Goal: Task Accomplishment & Management: Use online tool/utility

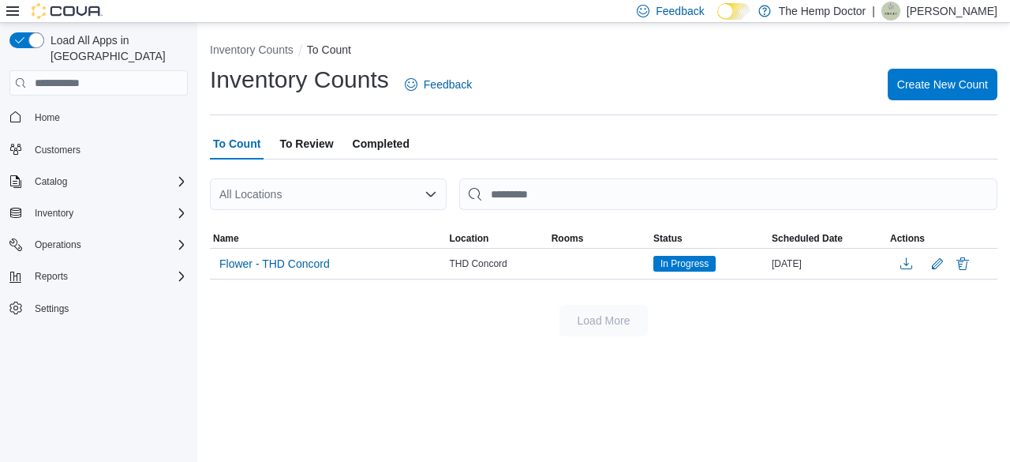
click at [390, 198] on div "All Locations" at bounding box center [328, 194] width 237 height 32
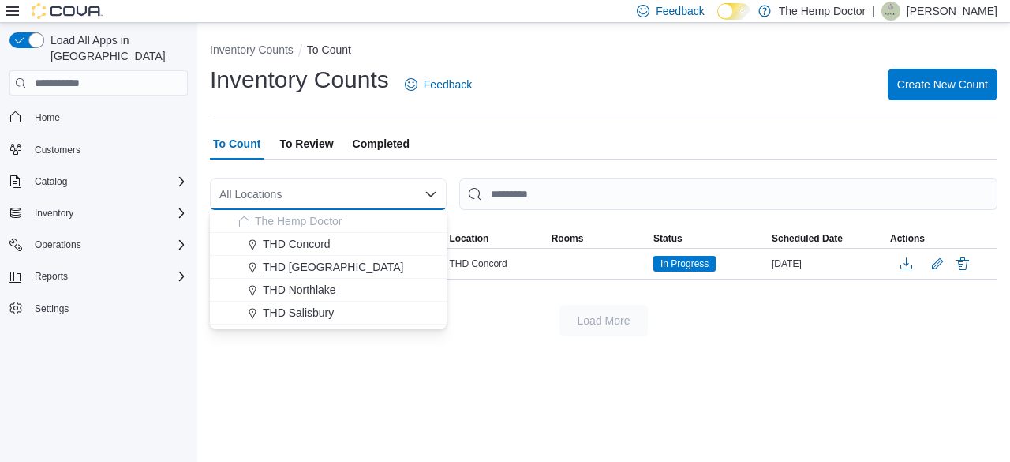
click at [346, 263] on span "THD [GEOGRAPHIC_DATA]" at bounding box center [333, 267] width 140 height 16
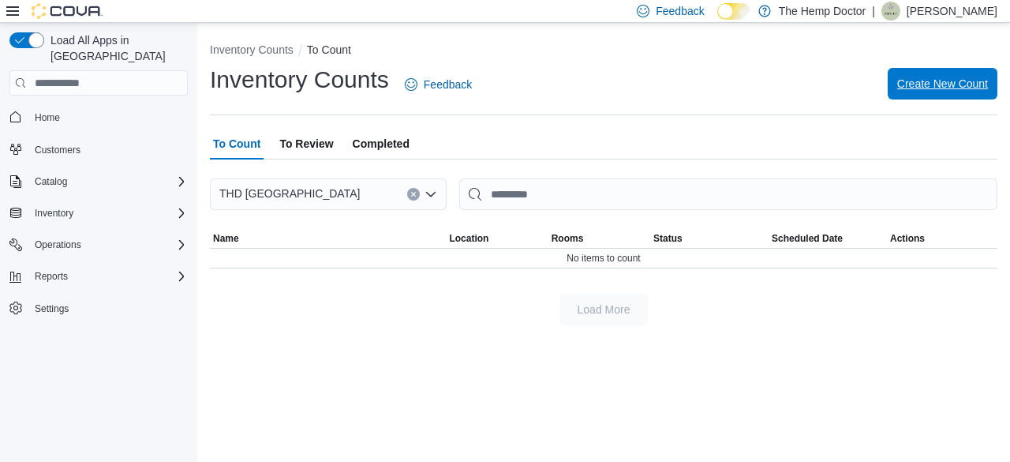
click at [949, 78] on span "Create New Count" at bounding box center [942, 84] width 91 height 16
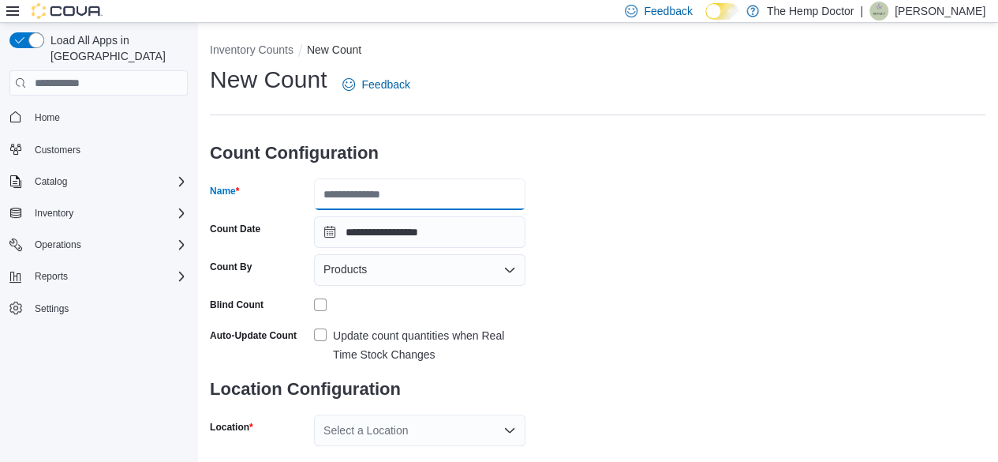
click at [437, 194] on input "Name" at bounding box center [419, 194] width 211 height 32
type input "*"
click at [431, 273] on div "Products" at bounding box center [419, 270] width 211 height 32
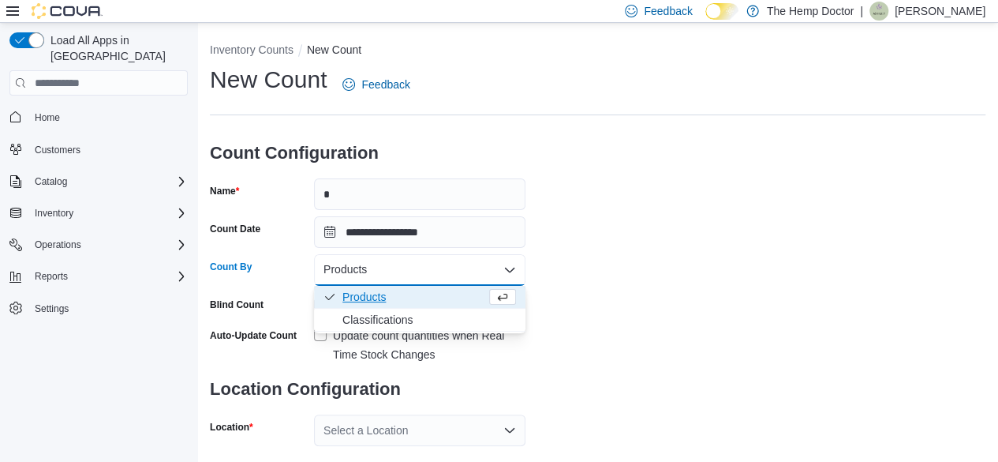
click at [429, 294] on span "Products" at bounding box center [415, 297] width 144 height 16
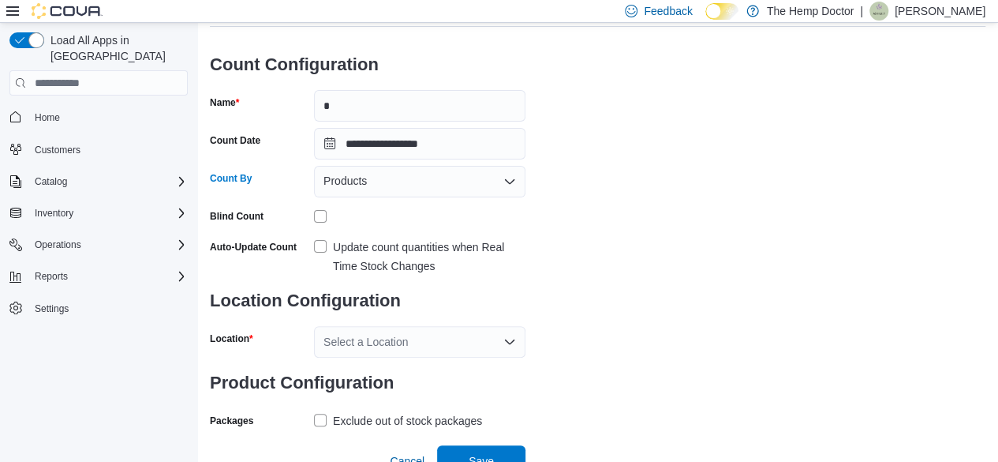
scroll to position [103, 0]
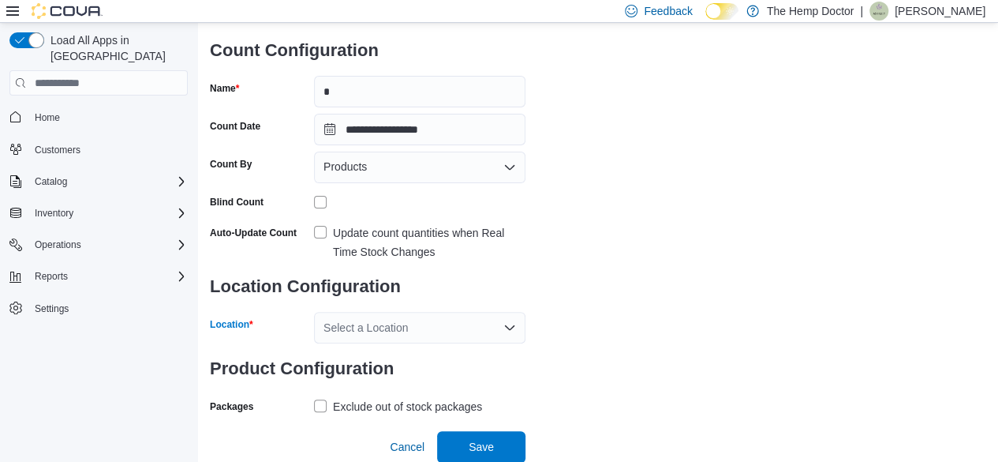
click at [415, 333] on div "Select a Location" at bounding box center [419, 328] width 211 height 32
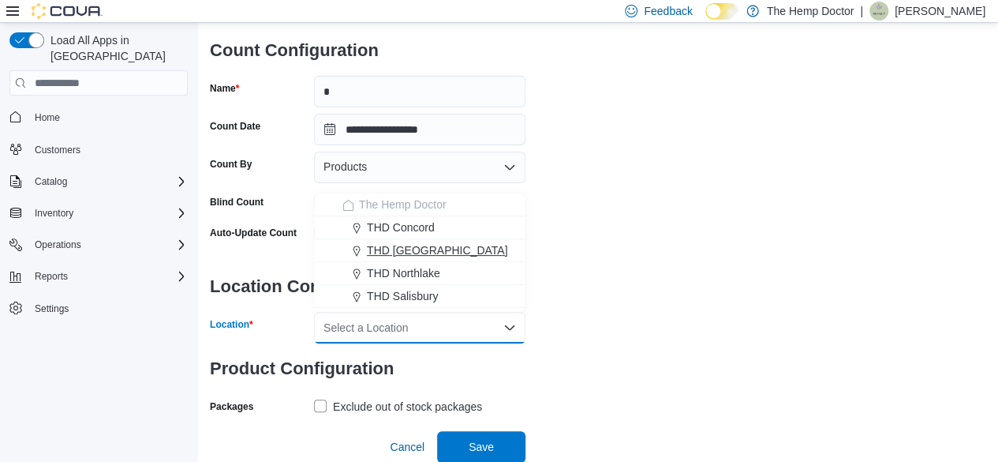
click at [447, 253] on span "THD [GEOGRAPHIC_DATA]" at bounding box center [437, 250] width 140 height 16
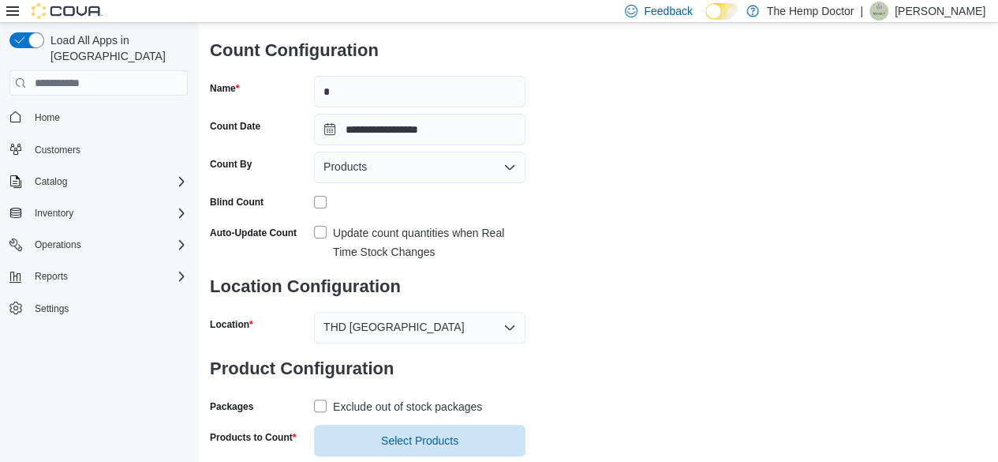
click at [609, 309] on div "**********" at bounding box center [598, 208] width 776 height 495
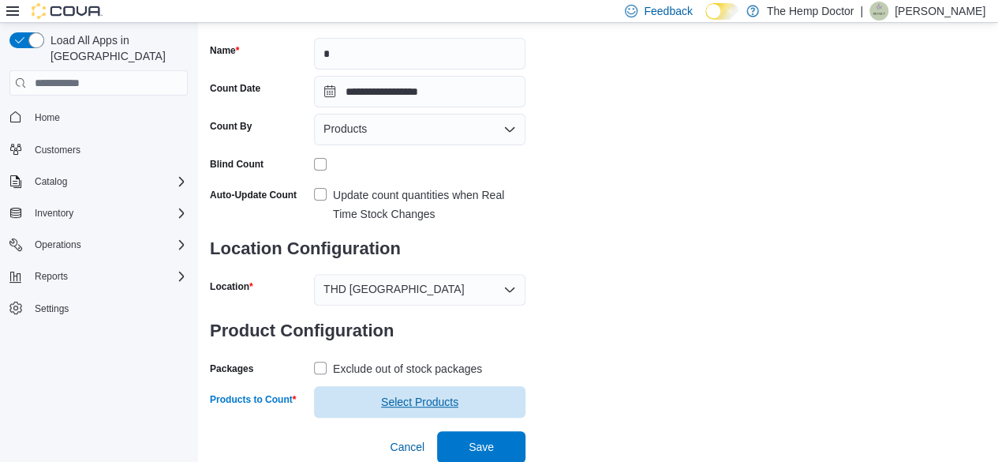
click at [381, 397] on span "Select Products" at bounding box center [419, 402] width 77 height 16
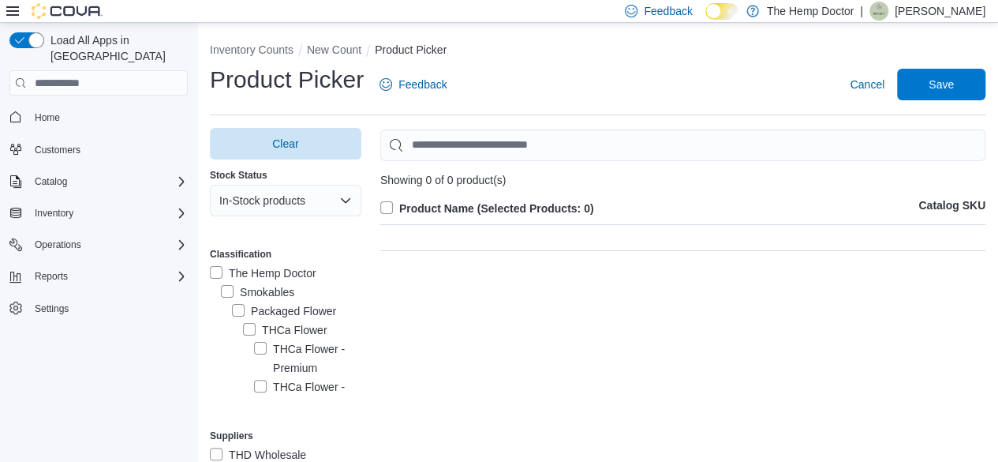
click at [223, 290] on label "Smokables" at bounding box center [257, 292] width 73 height 19
click at [871, 93] on span "Cancel" at bounding box center [867, 85] width 35 height 32
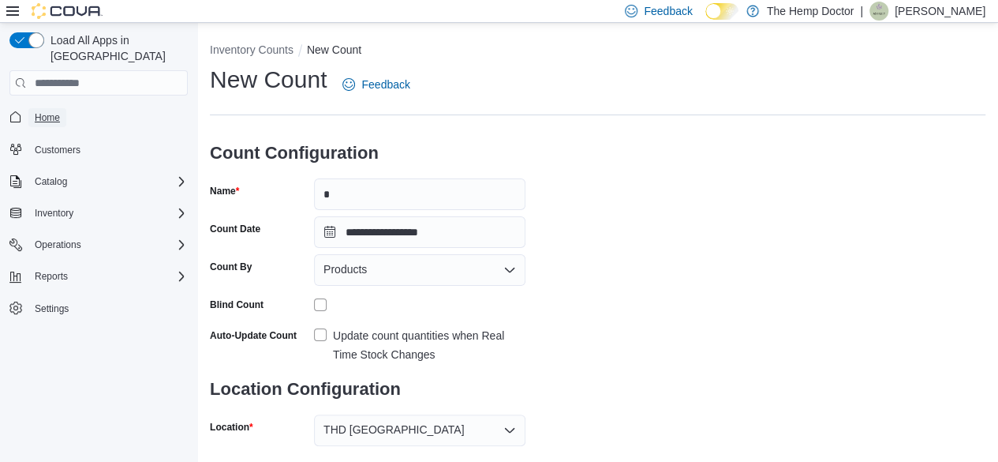
click at [44, 111] on span "Home" at bounding box center [47, 117] width 25 height 13
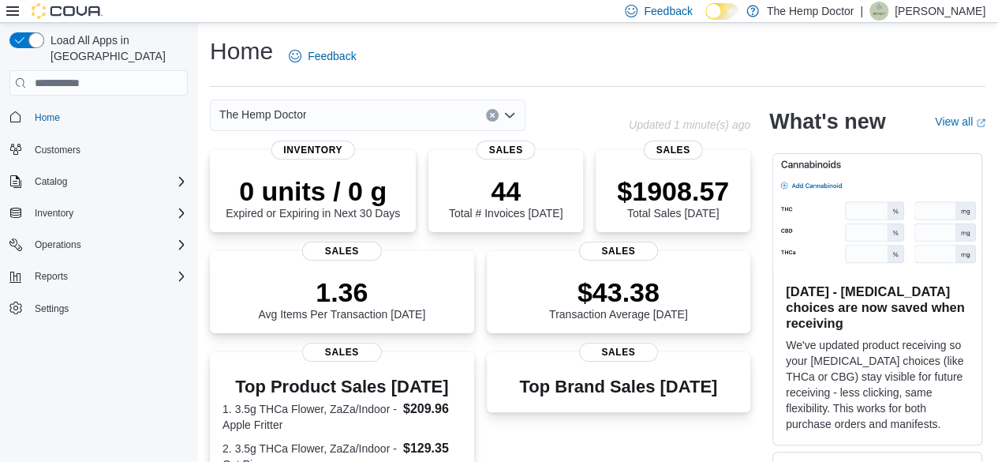
click at [437, 108] on div "The Hemp Doctor" at bounding box center [368, 115] width 316 height 32
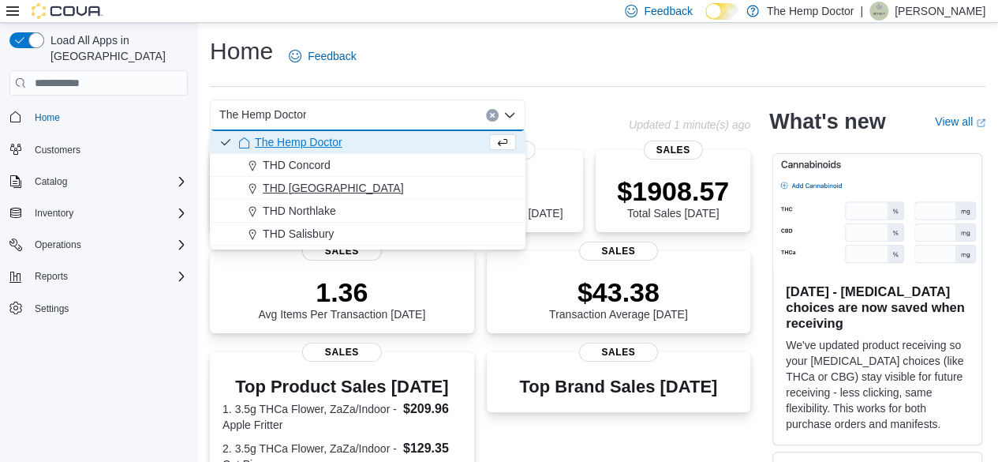
click at [343, 185] on span "THD [GEOGRAPHIC_DATA]" at bounding box center [333, 188] width 140 height 16
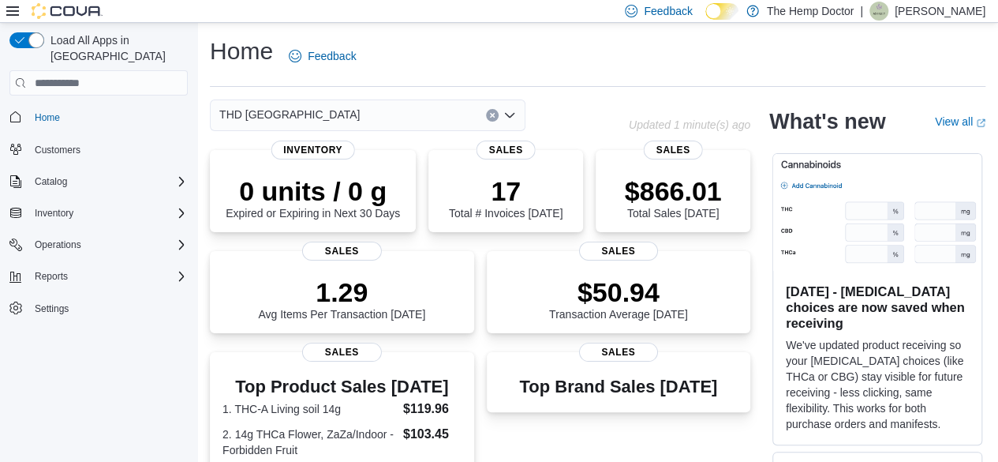
click at [374, 108] on div "THD [GEOGRAPHIC_DATA]" at bounding box center [368, 115] width 316 height 32
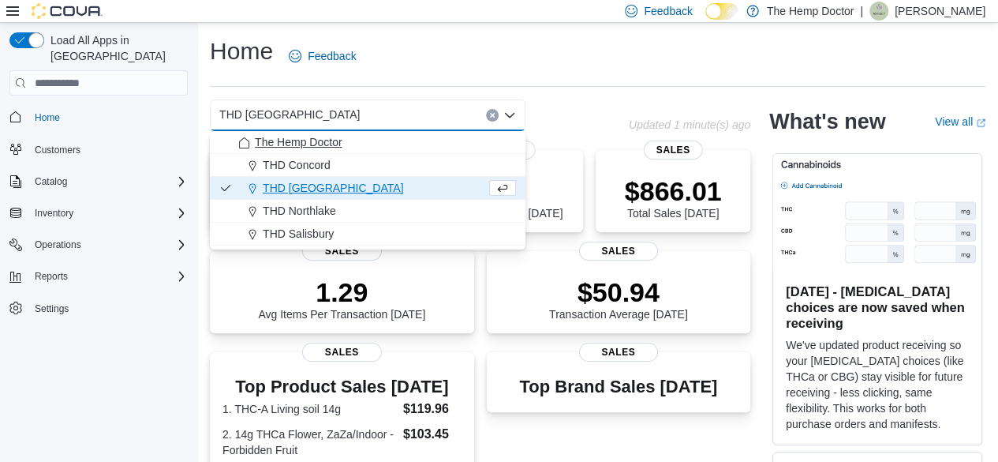
click at [337, 143] on span "The Hemp Doctor" at bounding box center [298, 142] width 87 height 16
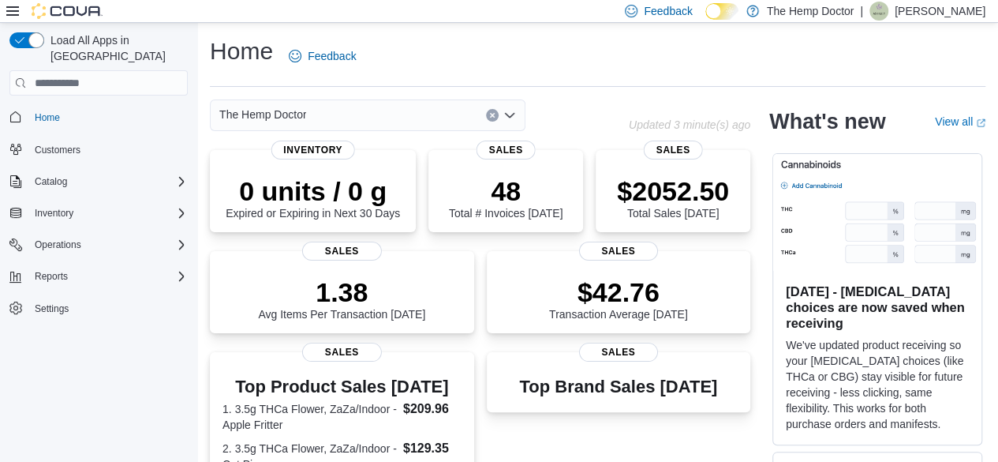
click at [426, 125] on div "The Hemp Doctor" at bounding box center [368, 115] width 316 height 32
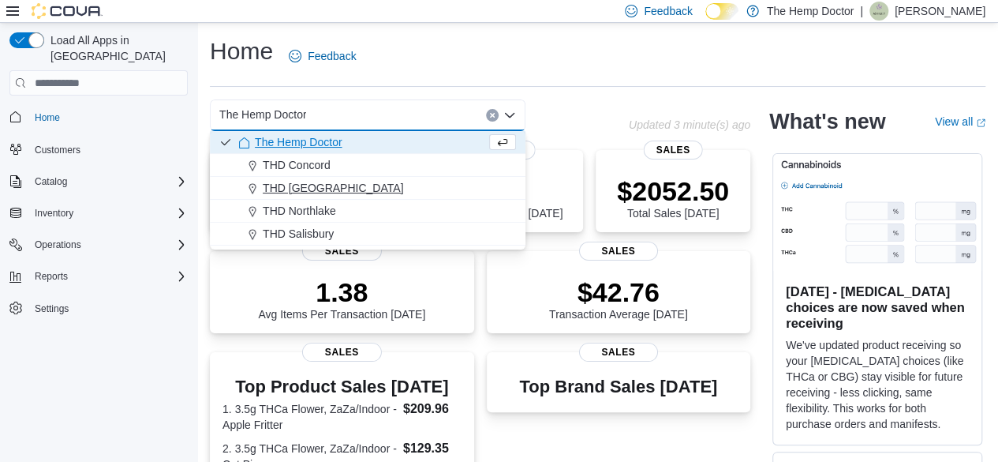
click at [366, 182] on div "THD [GEOGRAPHIC_DATA]" at bounding box center [377, 188] width 278 height 16
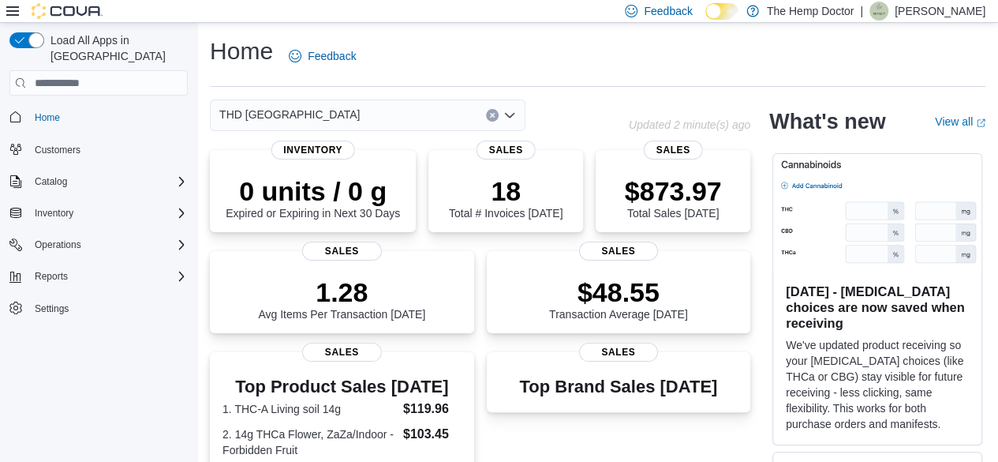
click at [470, 116] on div "THD [GEOGRAPHIC_DATA] Combo box. Selected. THD [GEOGRAPHIC_DATA]. Press Backspa…" at bounding box center [368, 115] width 316 height 32
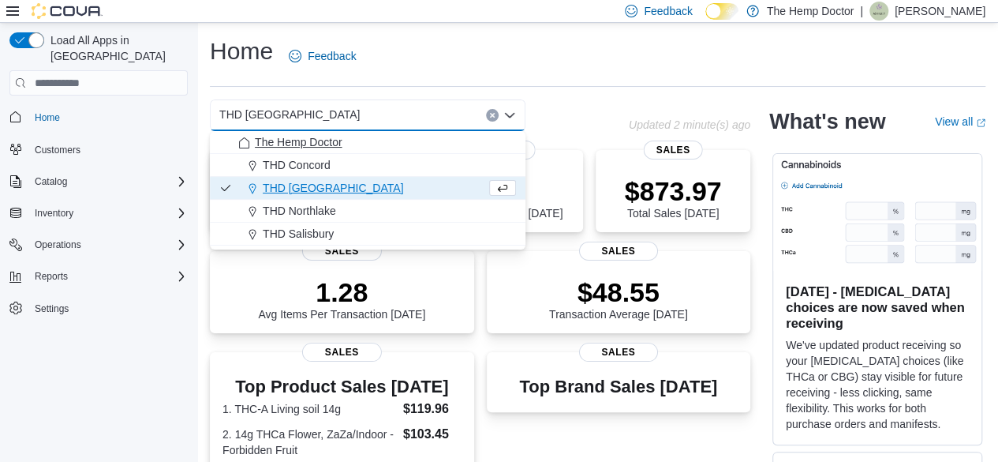
click at [395, 144] on div "The Hemp Doctor" at bounding box center [377, 142] width 278 height 16
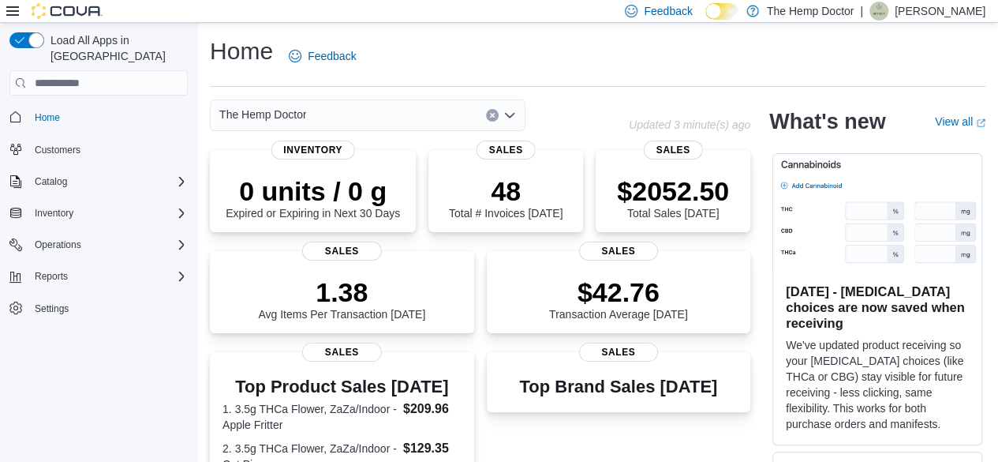
click at [497, 70] on div "Home Feedback" at bounding box center [598, 56] width 776 height 41
